Goal: Task Accomplishment & Management: Manage account settings

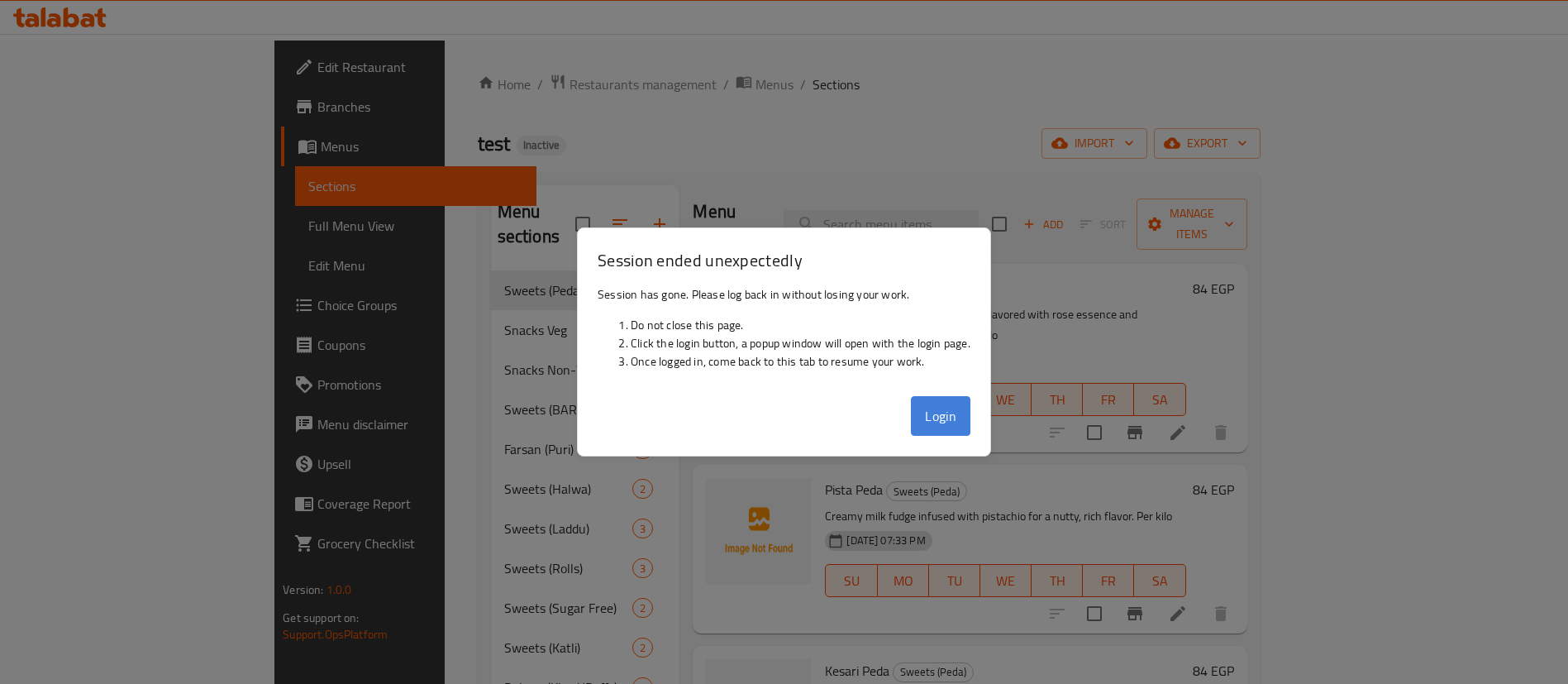
click at [958, 405] on button "Login" at bounding box center [940, 416] width 60 height 39
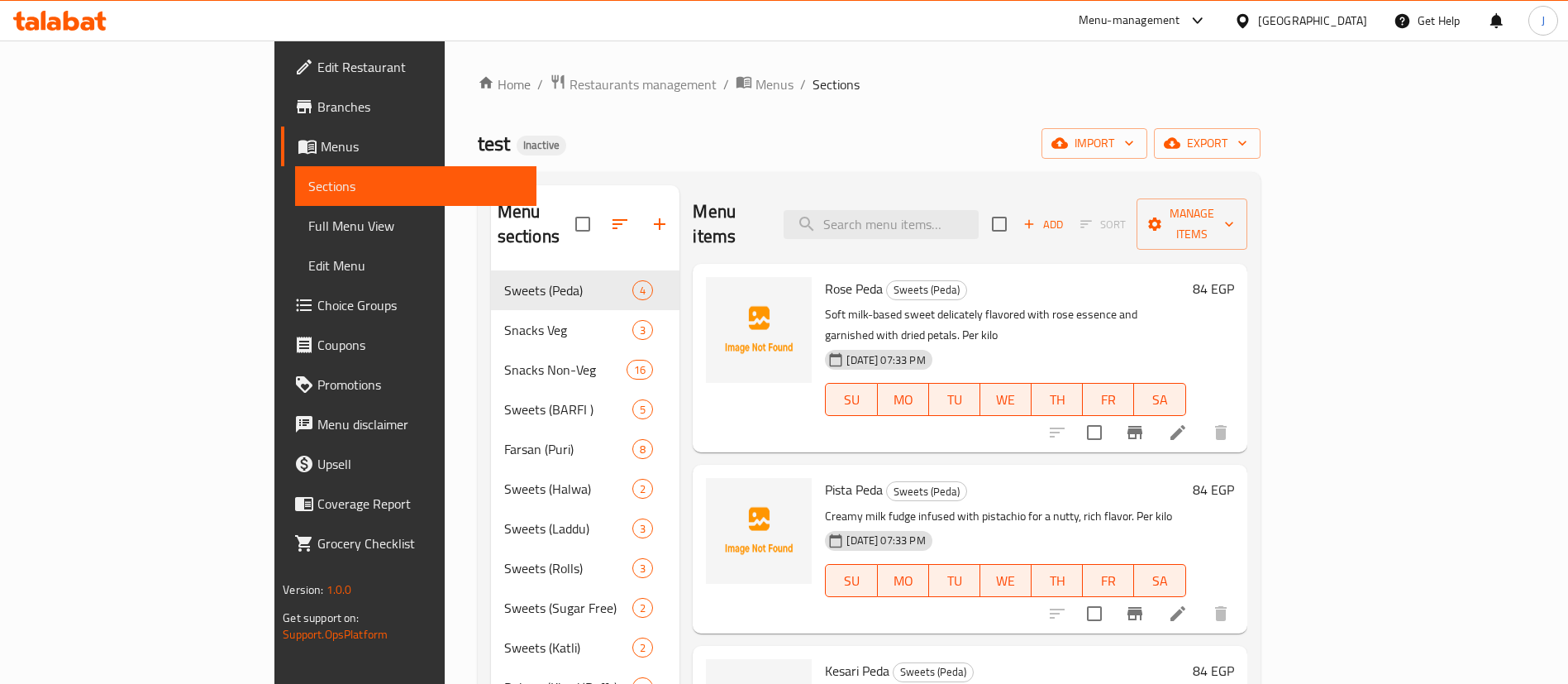
click at [1351, 20] on div "[GEOGRAPHIC_DATA]" at bounding box center [1313, 21] width 109 height 18
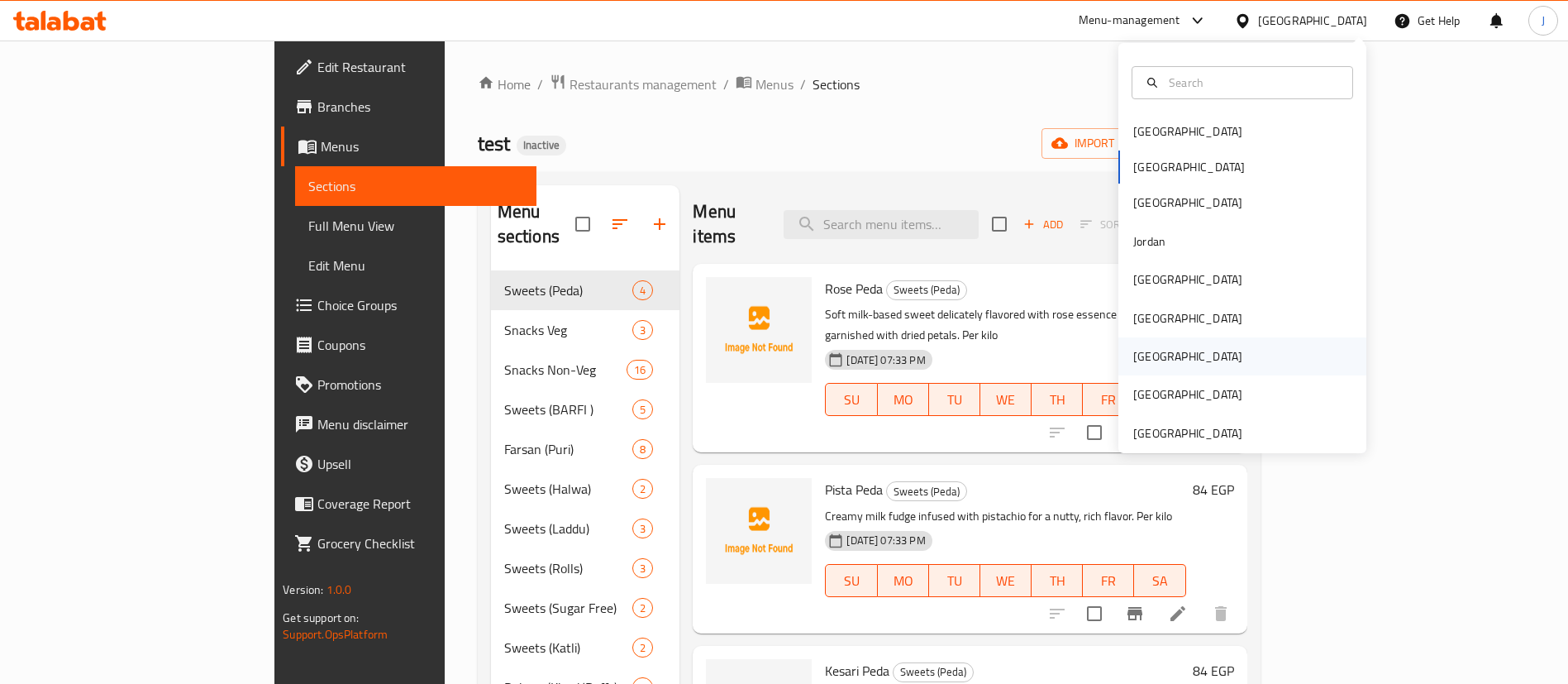
click at [1151, 356] on div "[GEOGRAPHIC_DATA]" at bounding box center [1188, 356] width 136 height 38
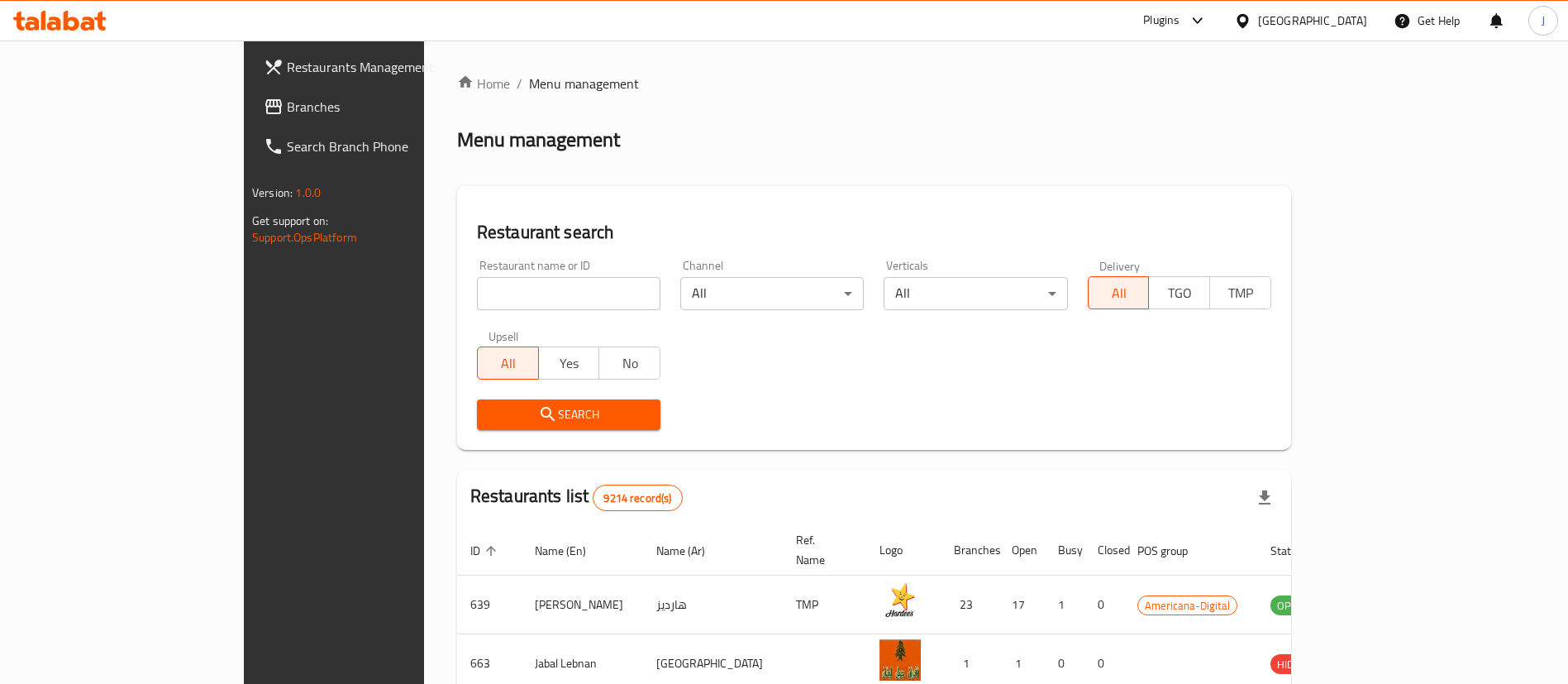
click at [251, 123] on link "Branches" at bounding box center [378, 106] width 256 height 39
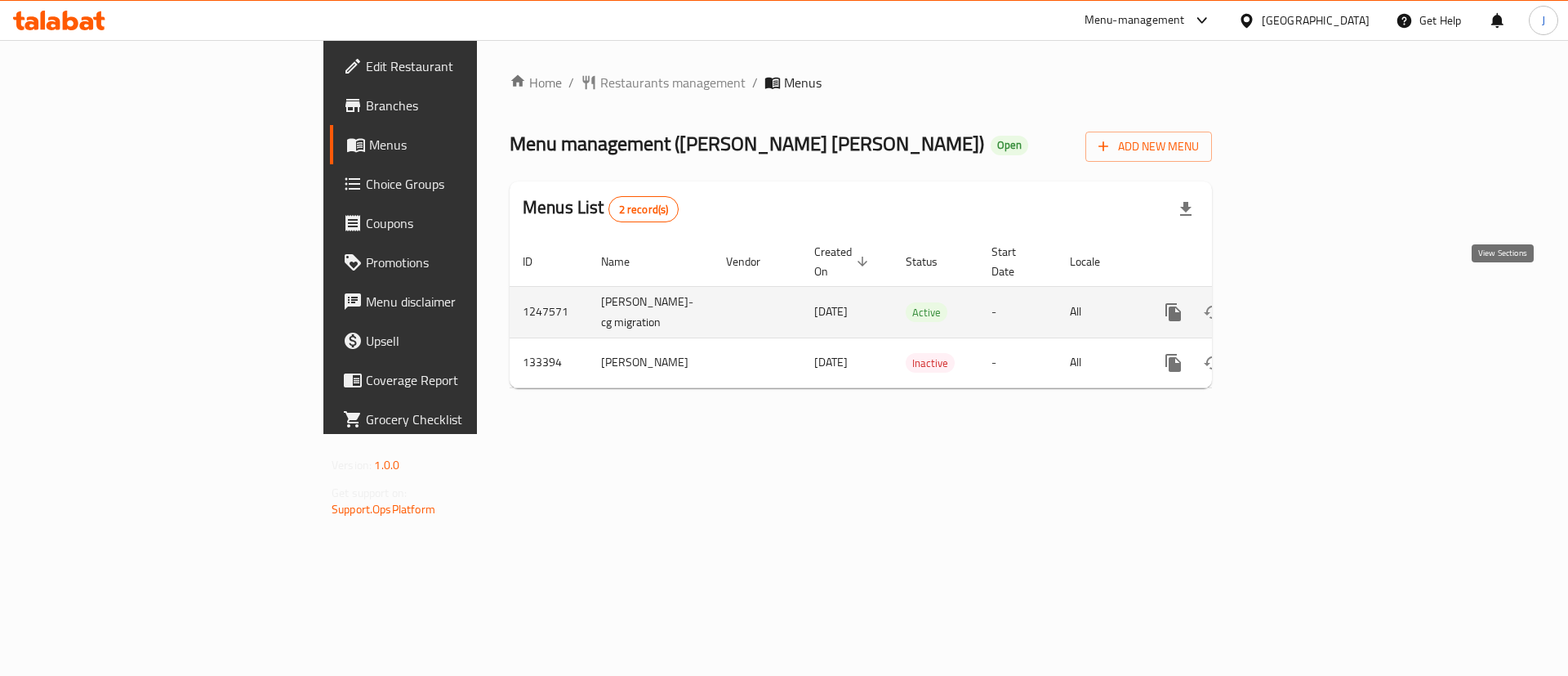
click at [1301, 302] on icon "enhanced table" at bounding box center [1291, 312] width 20 height 20
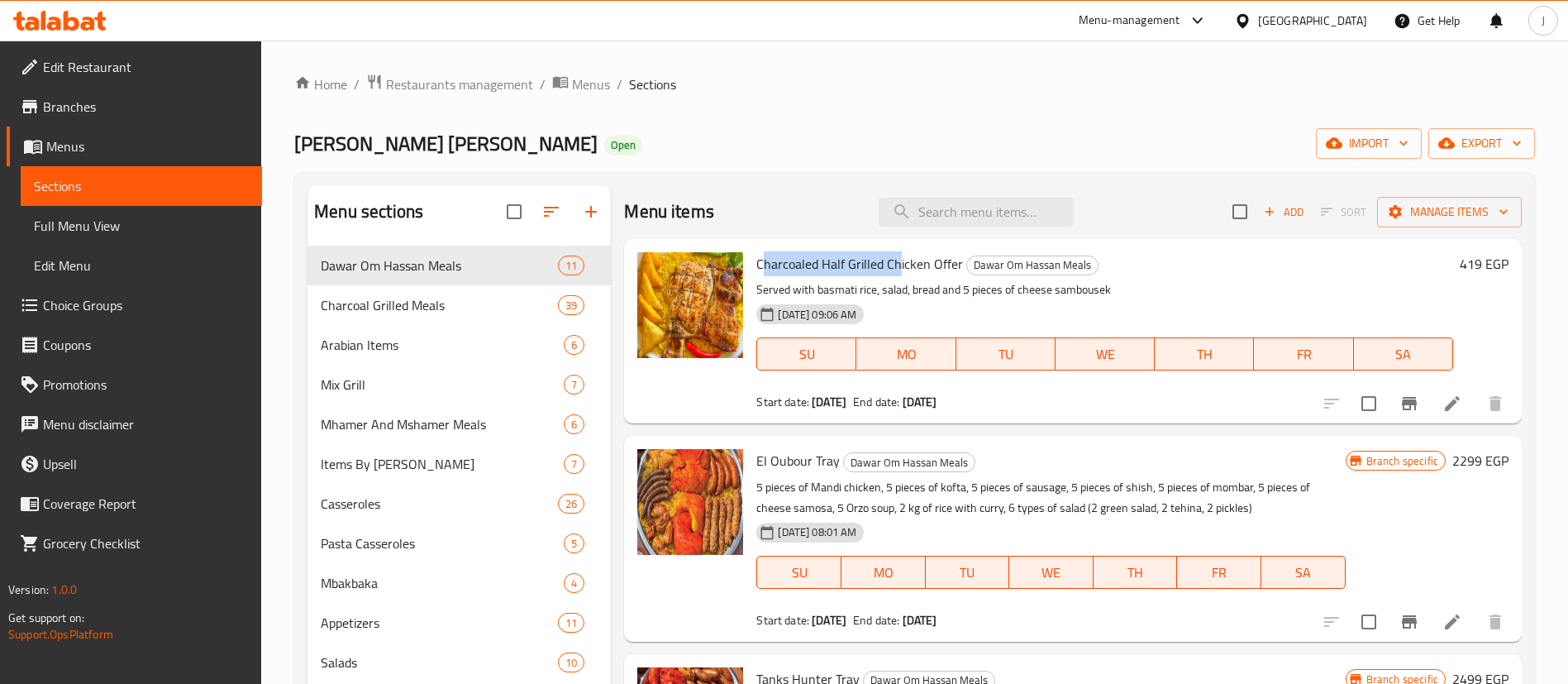
drag, startPoint x: 763, startPoint y: 260, endPoint x: 913, endPoint y: 269, distance: 150.3
click at [913, 266] on span "Charcoaled Half Grilled Chicken Offer" at bounding box center [860, 264] width 207 height 25
click at [85, 236] on span "Full Menu View" at bounding box center [141, 225] width 215 height 20
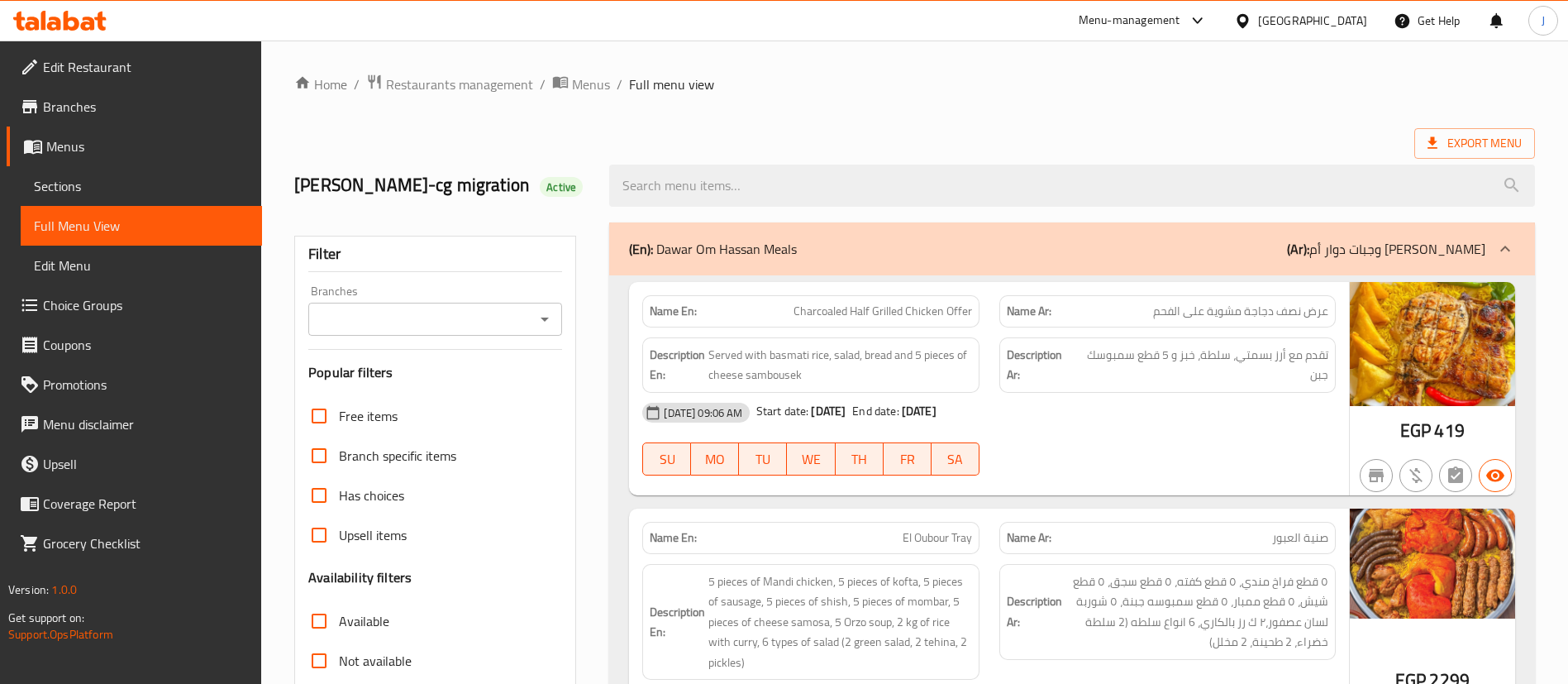
scroll to position [372, 0]
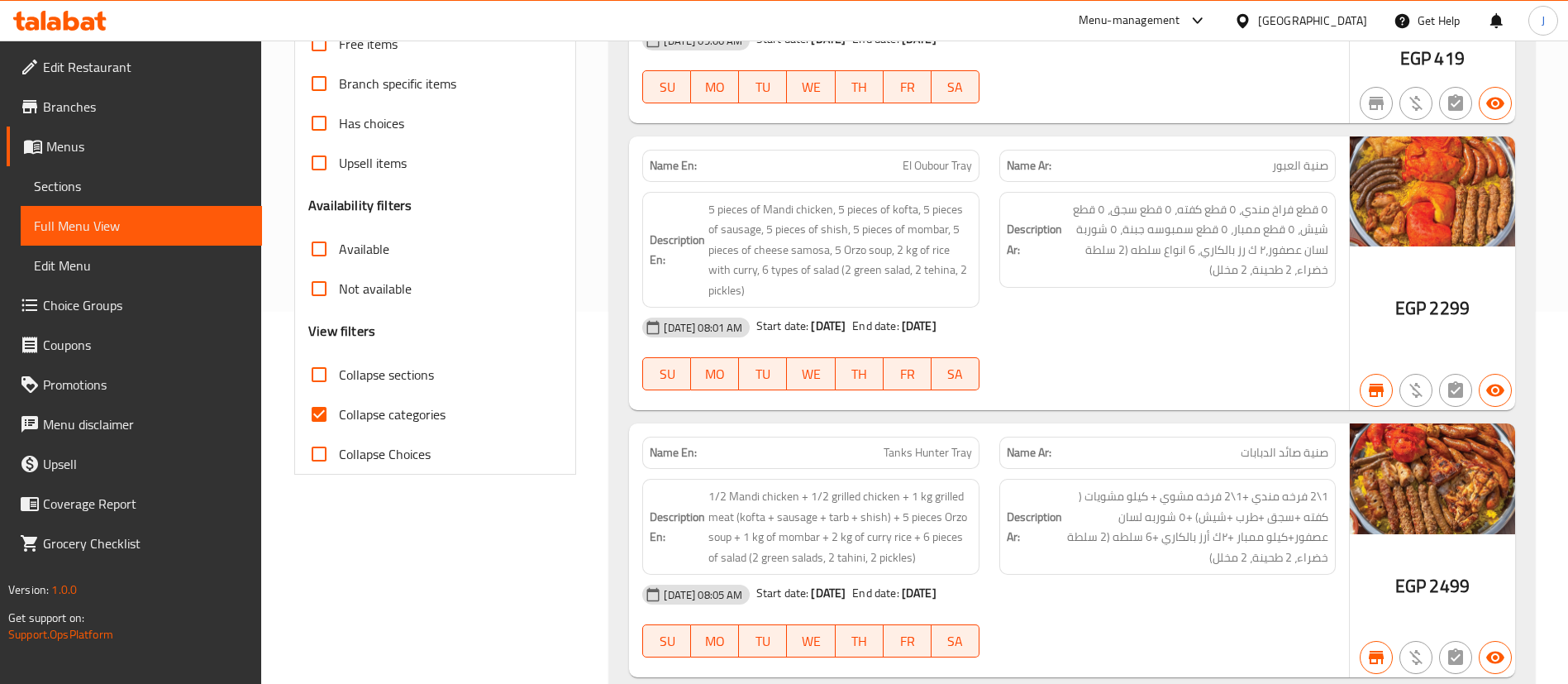
click at [316, 386] on input "Collapse sections" at bounding box center [318, 374] width 39 height 39
checkbox input "true"
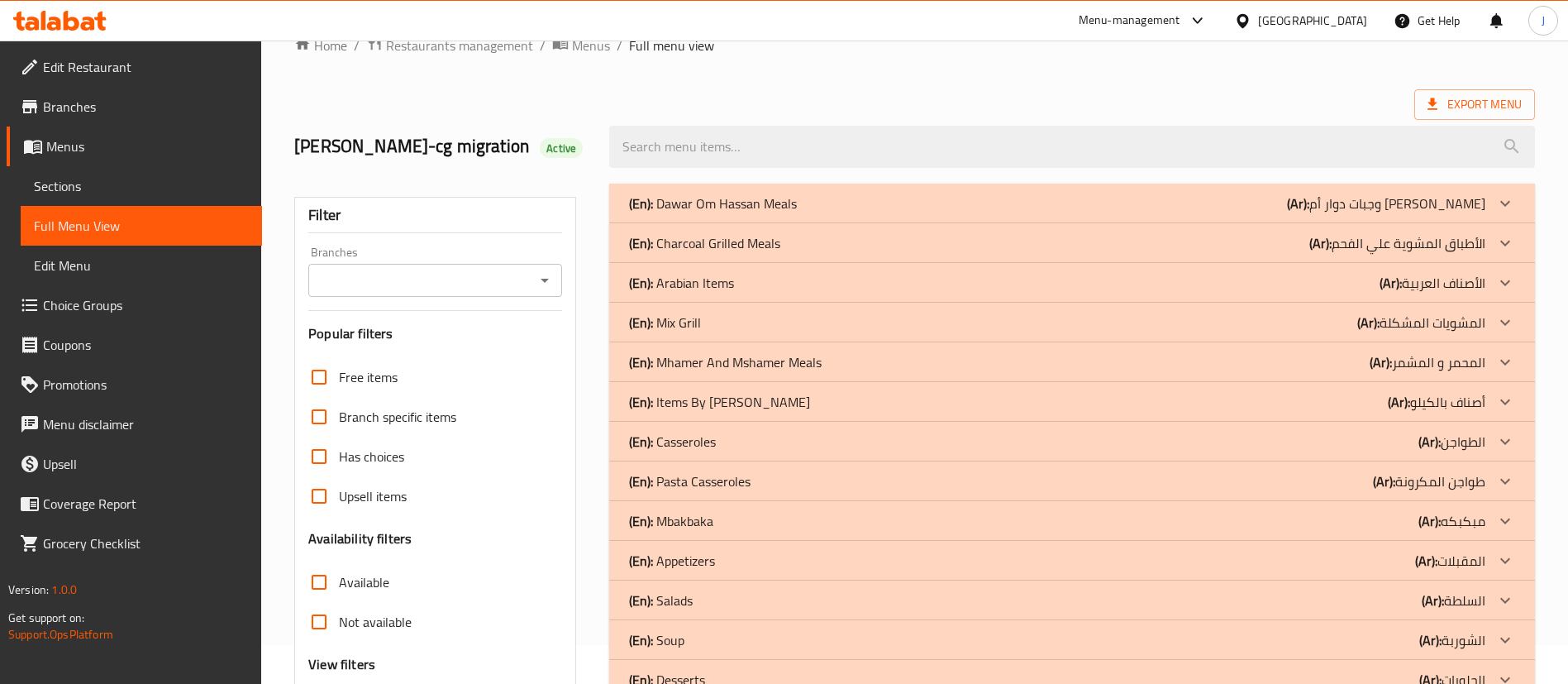
scroll to position [0, 0]
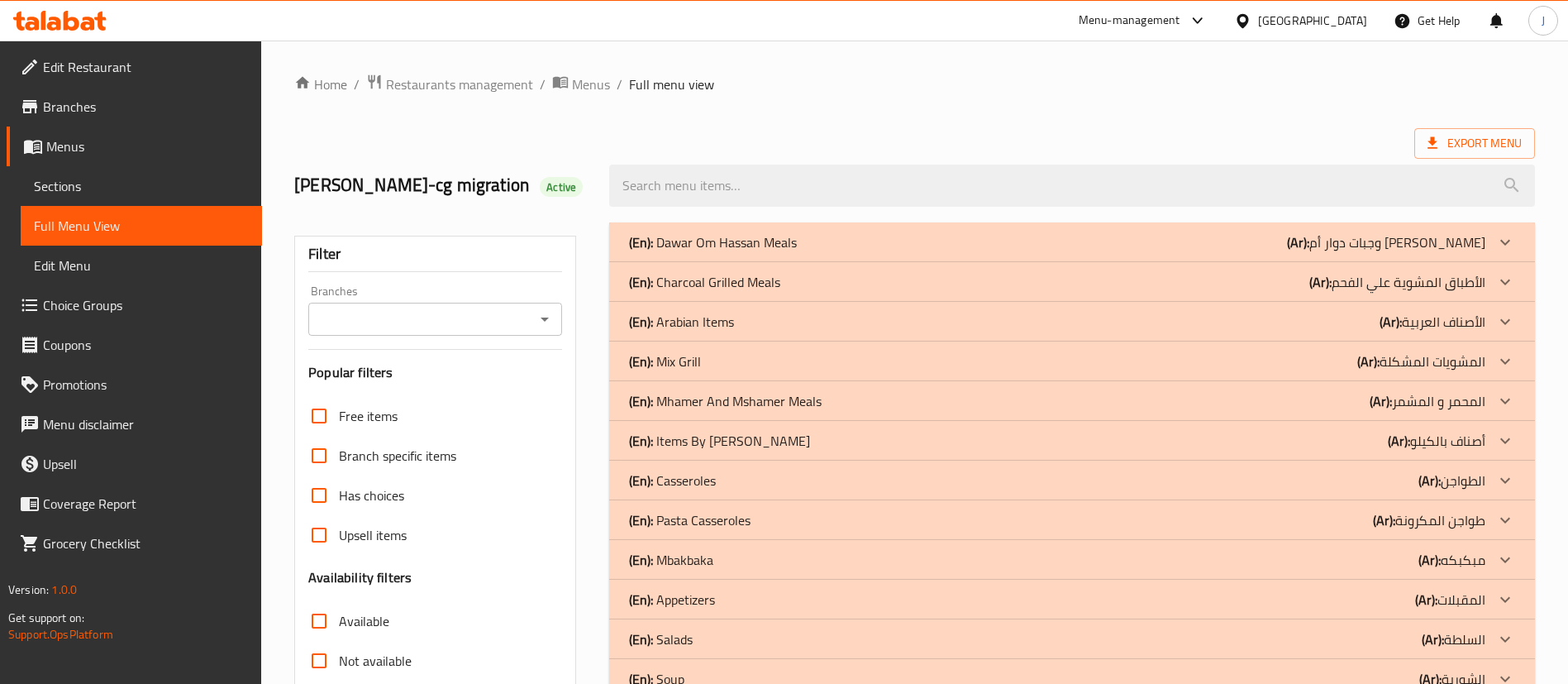
click at [856, 243] on div "(En): [PERSON_NAME] [PERSON_NAME] Meals (Ar): وجبات دوار أم [PERSON_NAME]" at bounding box center [1058, 242] width 856 height 20
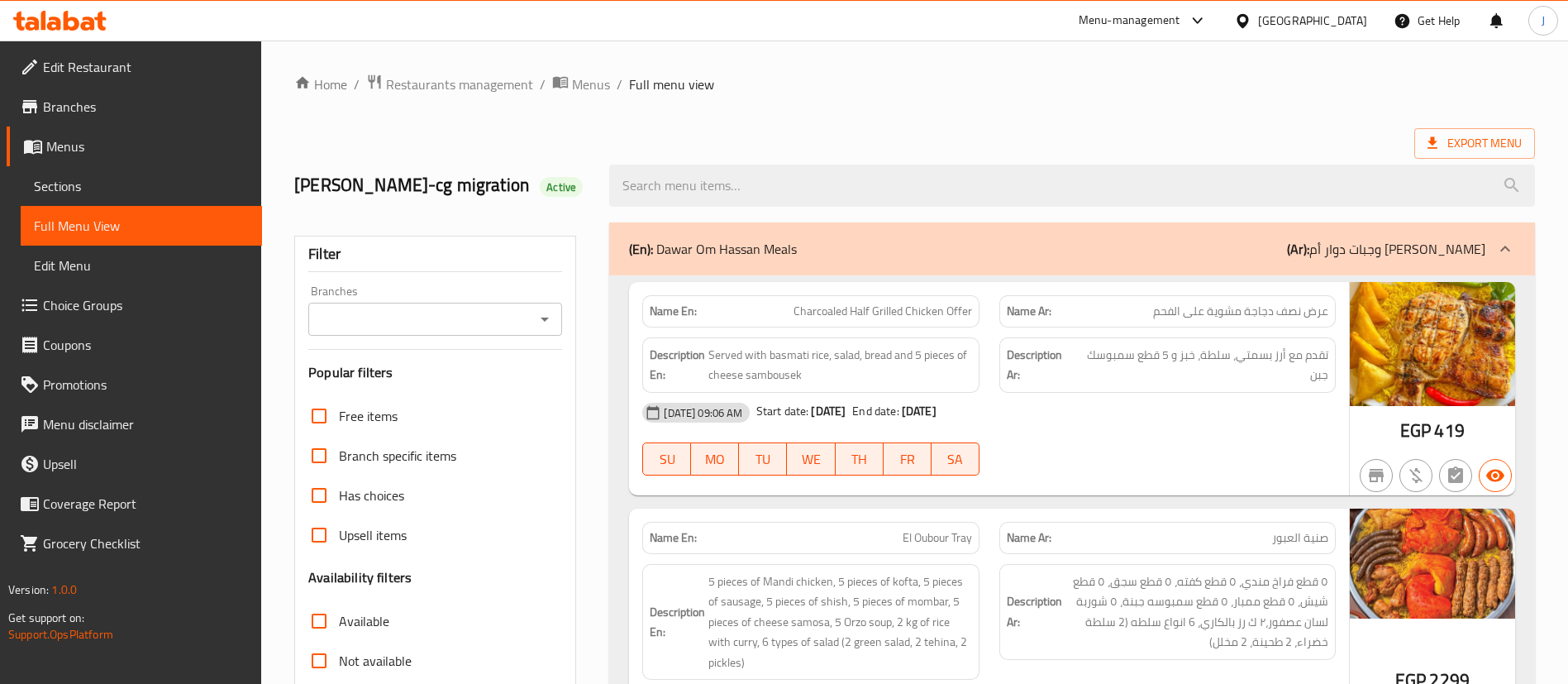
click at [1241, 314] on span "عرض نصف دجاجة مشوية على الفحم" at bounding box center [1240, 311] width 175 height 18
copy span "عرض نصف دجاجة مشوية على الفحم"
click at [1341, 16] on div "[GEOGRAPHIC_DATA]" at bounding box center [1313, 21] width 109 height 18
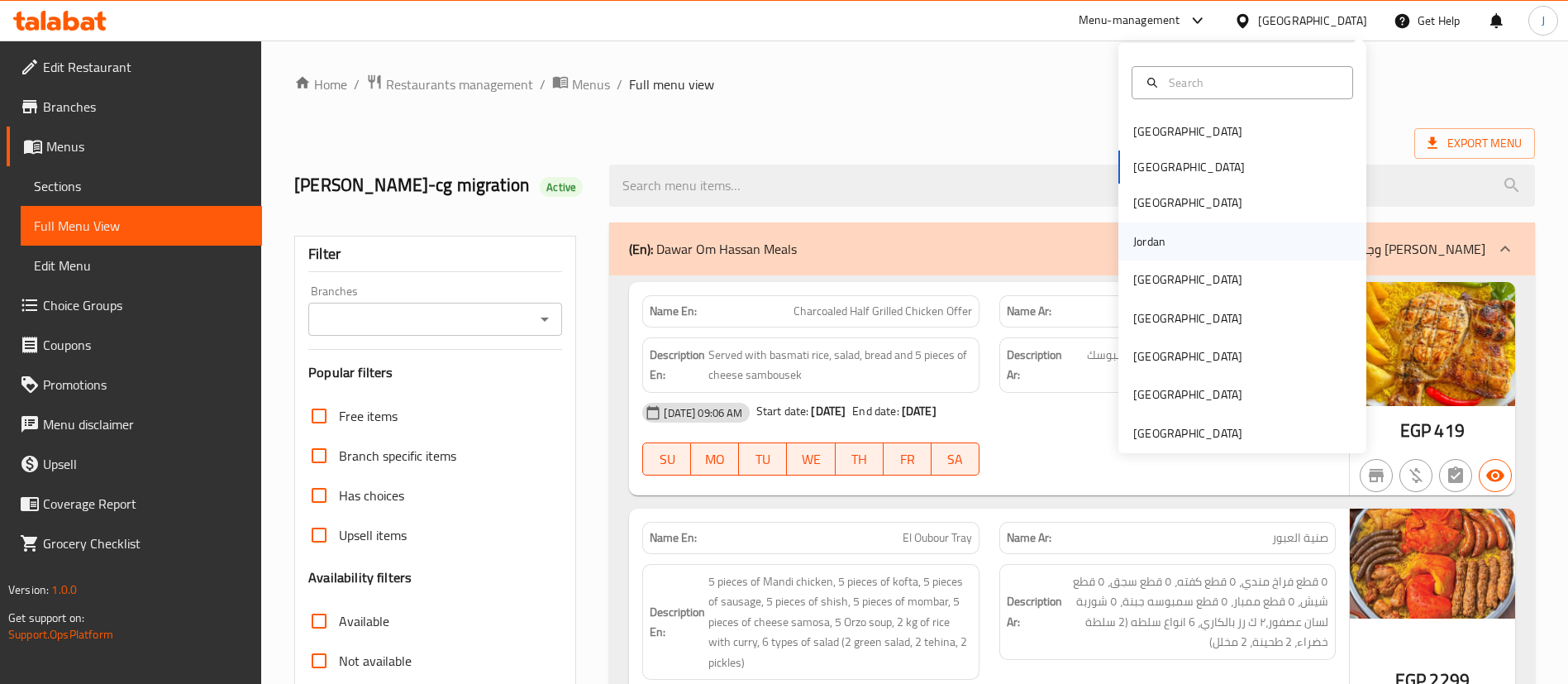
click at [1134, 251] on div "Jordan" at bounding box center [1150, 241] width 32 height 18
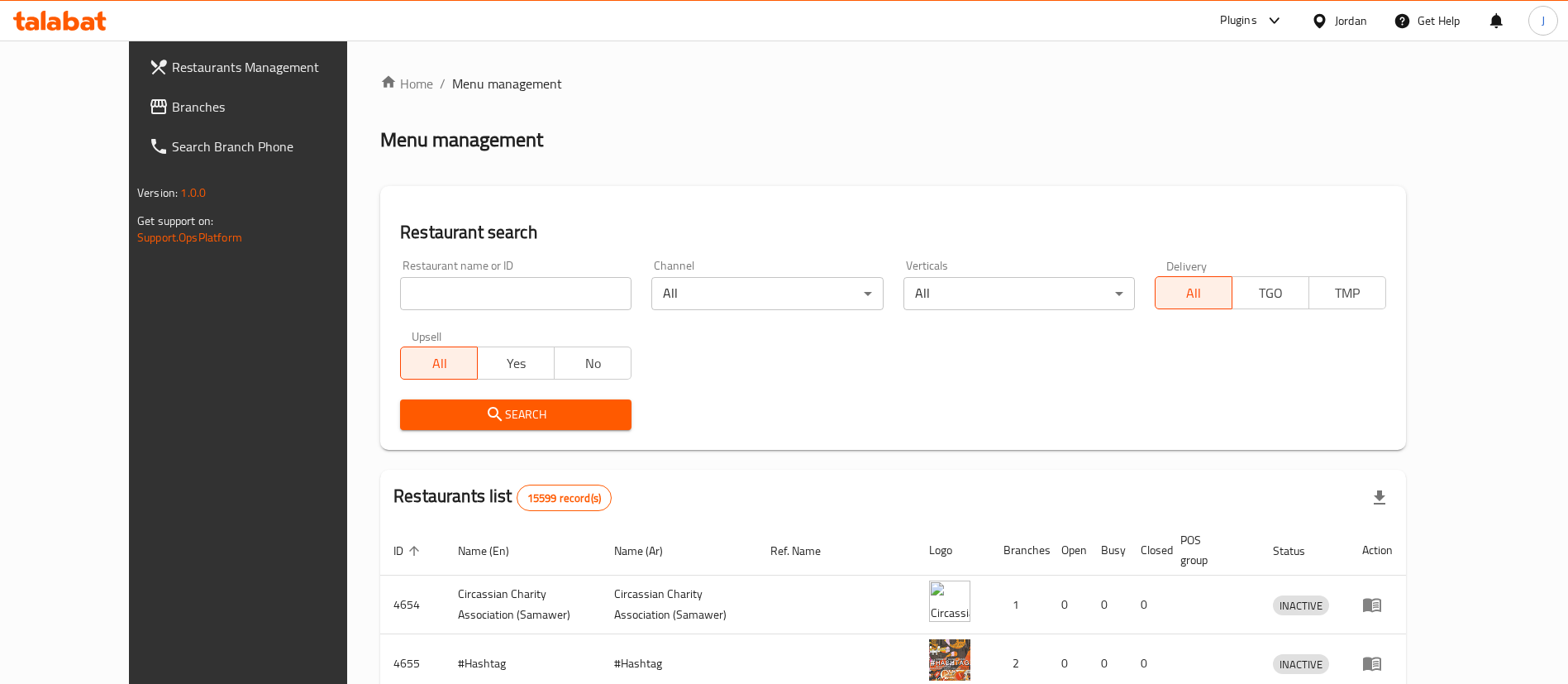
click at [172, 116] on span "Branches" at bounding box center [275, 106] width 206 height 20
